Goal: Transaction & Acquisition: Download file/media

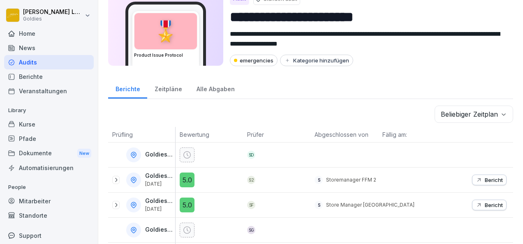
scroll to position [31, 0]
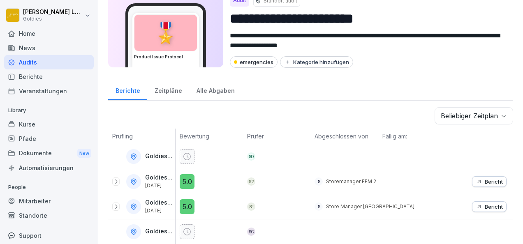
click at [38, 34] on div "Home" at bounding box center [49, 33] width 90 height 14
click at [33, 75] on div "Berichte" at bounding box center [49, 76] width 90 height 14
click at [30, 76] on div "Berichte" at bounding box center [49, 76] width 90 height 14
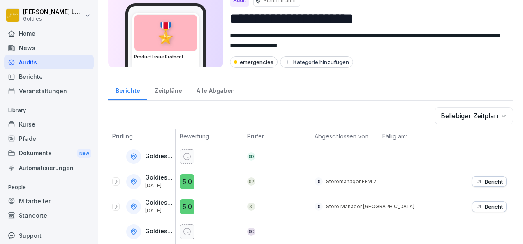
click at [30, 76] on div "Berichte" at bounding box center [49, 76] width 90 height 14
click at [37, 65] on div "Audits" at bounding box center [49, 62] width 90 height 14
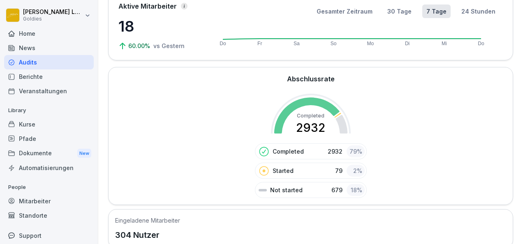
scroll to position [155, 0]
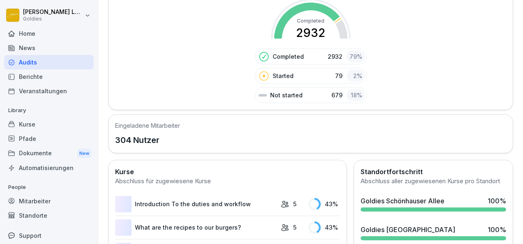
click at [31, 61] on div "Audits" at bounding box center [49, 62] width 90 height 14
click at [496, 39] on div "Abschlussrate Completed 2932 Completed 2932 79 % Started 79 2 % Not started 679…" at bounding box center [310, 41] width 405 height 138
click at [41, 62] on div "Audits" at bounding box center [49, 62] width 90 height 14
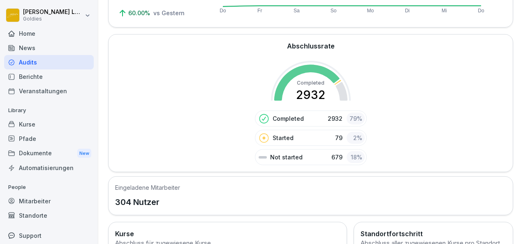
scroll to position [0, 0]
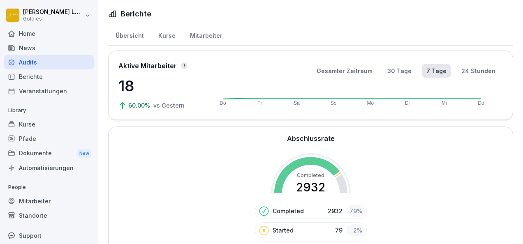
click at [128, 33] on div "Übersicht" at bounding box center [129, 34] width 43 height 21
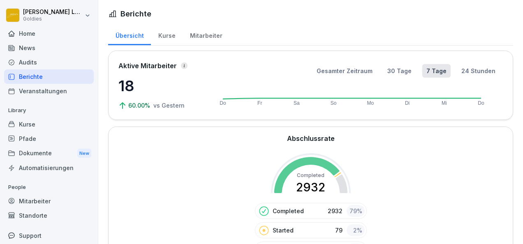
click at [37, 58] on div "Audits" at bounding box center [49, 62] width 90 height 14
click at [34, 61] on div "Audits" at bounding box center [49, 62] width 90 height 14
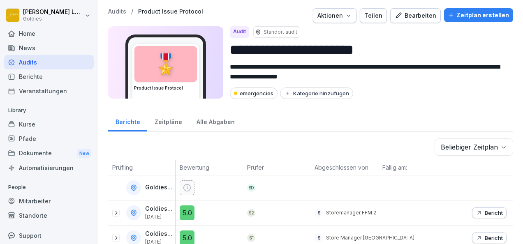
click at [116, 11] on p "Audits" at bounding box center [117, 11] width 18 height 7
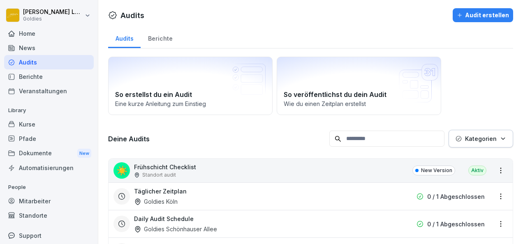
click at [117, 14] on div "Audits Audit erstellen" at bounding box center [310, 15] width 405 height 14
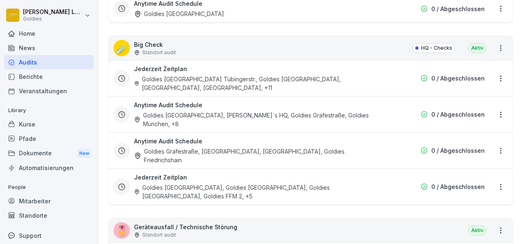
scroll to position [1204, 0]
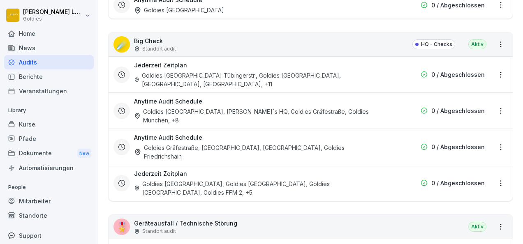
click at [191, 62] on div "Jederzeit Zeitplan Goldies [GEOGRAPHIC_DATA] Tübingerstr., Goldies [GEOGRAPHIC_…" at bounding box center [258, 75] width 248 height 28
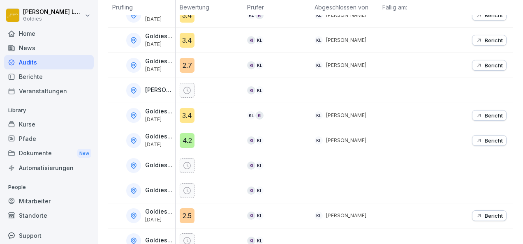
scroll to position [310, 0]
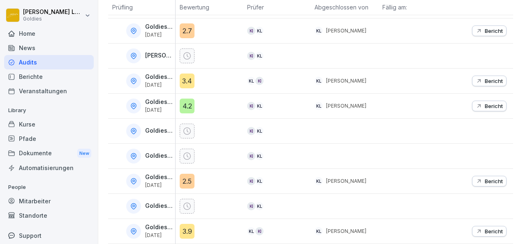
click at [163, 224] on p "Goldies Stuttgart Tübingerstr." at bounding box center [159, 227] width 28 height 7
click at [485, 228] on p "Bericht" at bounding box center [494, 231] width 18 height 7
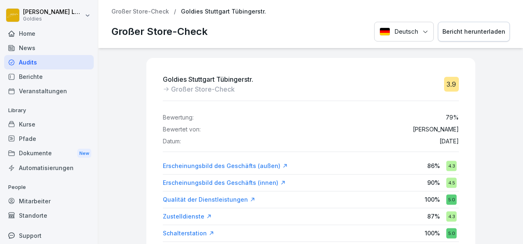
click at [468, 32] on div "Bericht herunterladen" at bounding box center [473, 31] width 63 height 9
click at [465, 36] on button "Bericht herunterladen" at bounding box center [474, 32] width 72 height 20
